Goal: Task Accomplishment & Management: Use online tool/utility

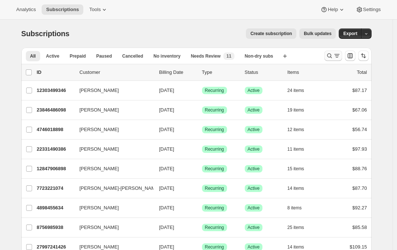
click at [338, 58] on icon "Search and filter results" at bounding box center [337, 55] width 7 height 7
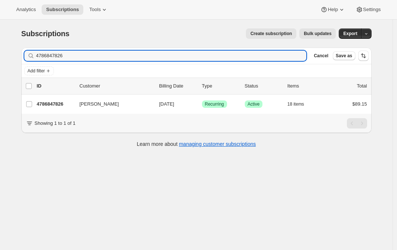
type input "4786847826"
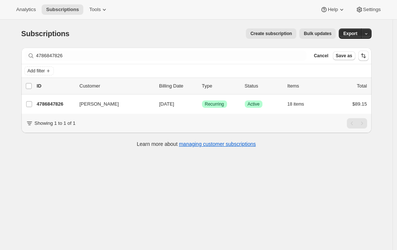
click at [58, 107] on p "4786847826" at bounding box center [55, 103] width 37 height 7
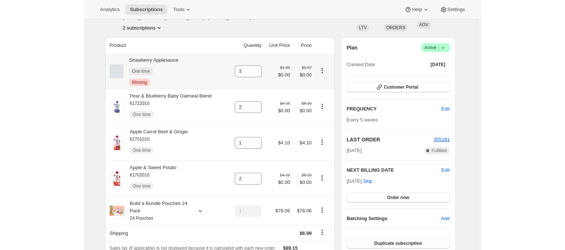
scroll to position [82, 0]
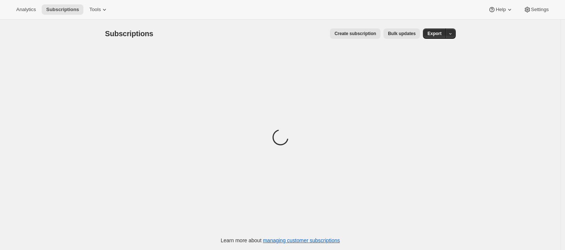
click at [408, 36] on span "Bulk updates" at bounding box center [402, 34] width 28 height 6
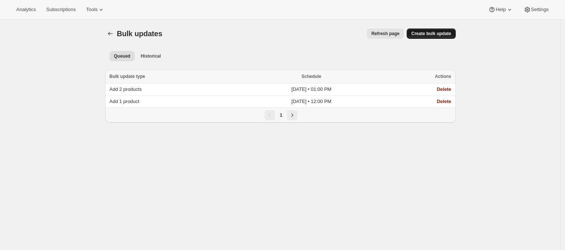
click at [424, 30] on button "Create bulk update" at bounding box center [431, 33] width 49 height 10
select select "19"
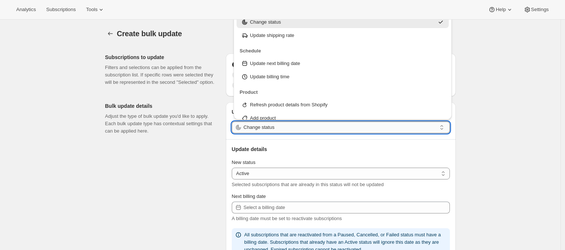
click at [260, 123] on input "Change status" at bounding box center [340, 127] width 193 height 12
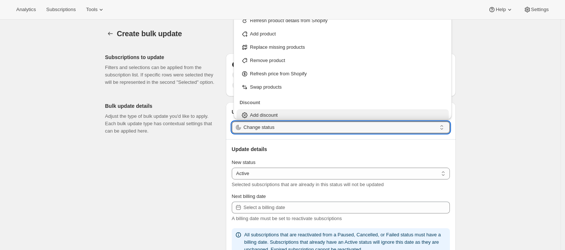
scroll to position [79, 0]
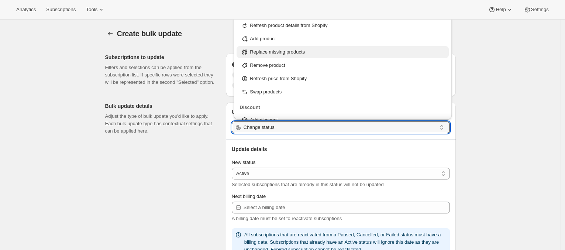
click at [288, 54] on p "Replace missing products" at bounding box center [277, 51] width 55 height 7
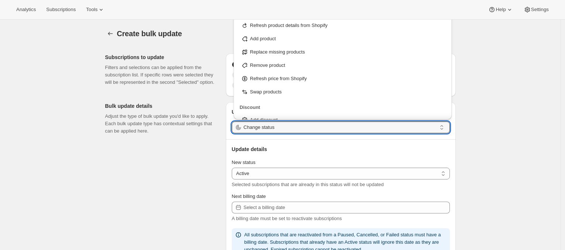
type input "Replace missing products"
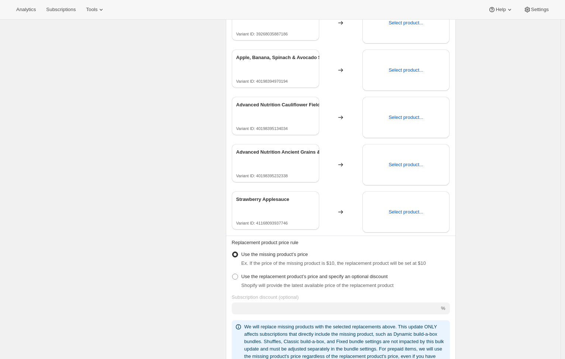
scroll to position [210, 0]
